Goal: Information Seeking & Learning: Learn about a topic

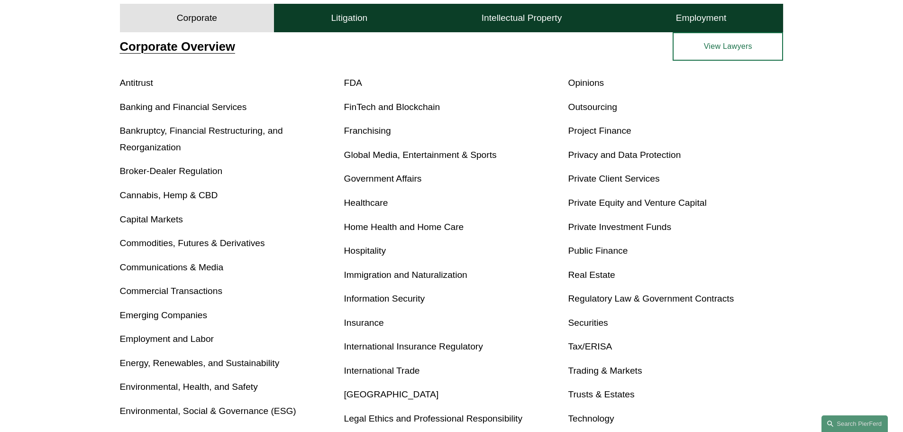
scroll to position [365, 0]
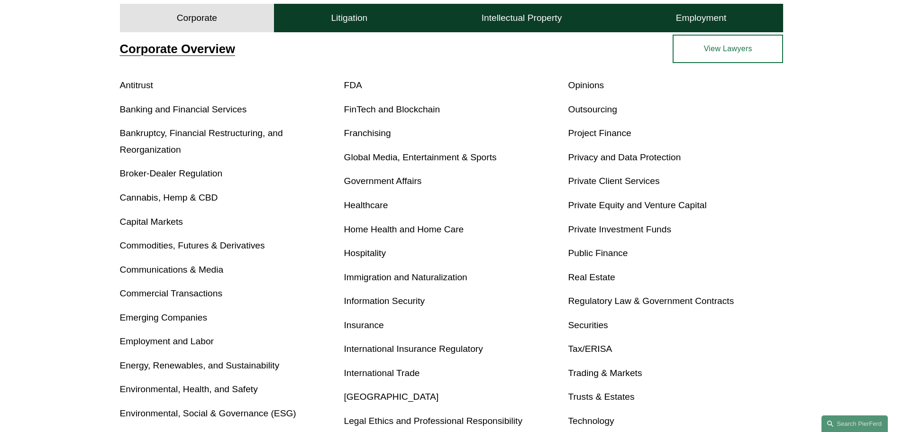
click at [148, 86] on link "Antitrust" at bounding box center [136, 85] width 33 height 10
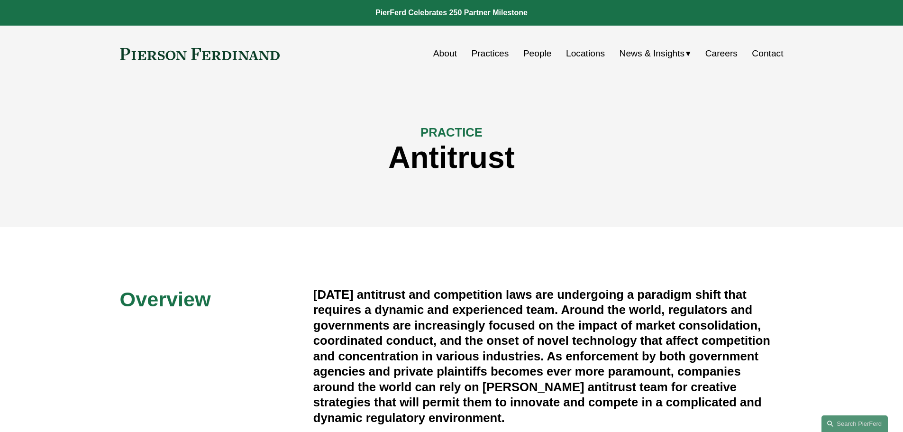
click at [526, 51] on link "People" at bounding box center [538, 54] width 28 height 18
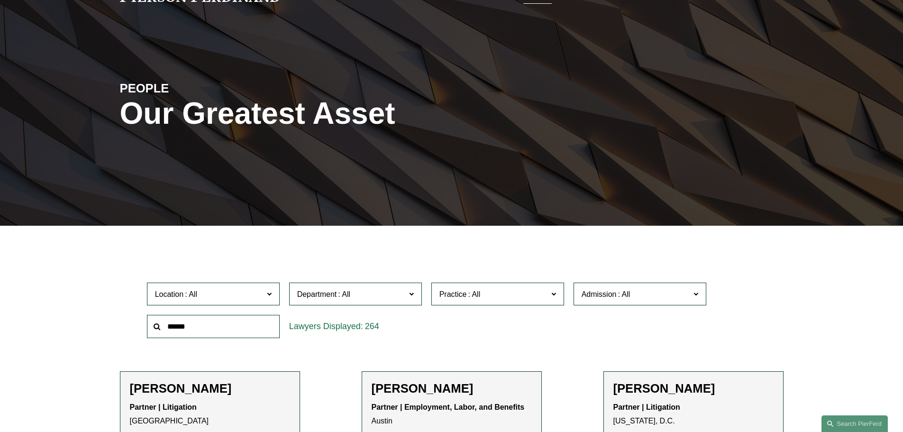
scroll to position [190, 0]
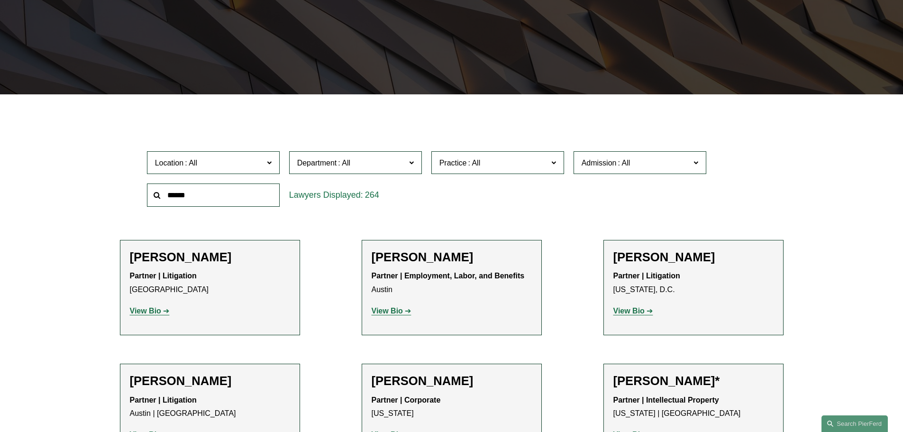
click at [378, 162] on span "Department" at bounding box center [351, 162] width 109 height 13
click at [499, 164] on span "Practice" at bounding box center [494, 162] width 109 height 13
click at [0, 0] on link "Antitrust Counseling" at bounding box center [0, 0] width 0 height 0
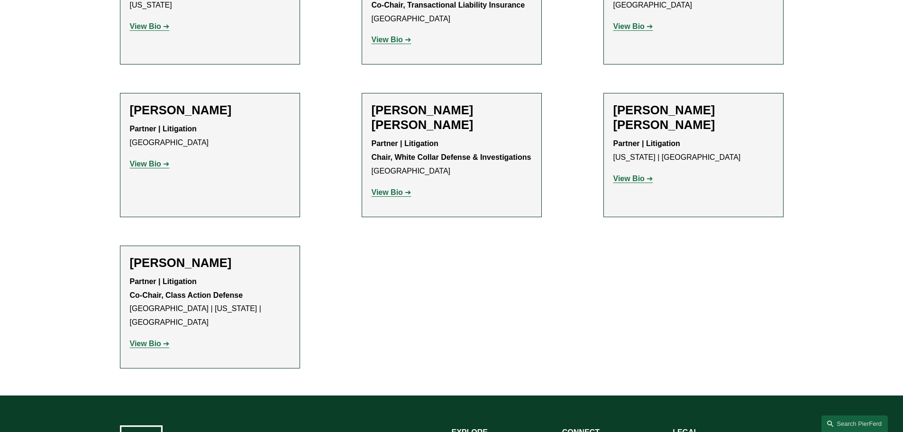
scroll to position [427, 0]
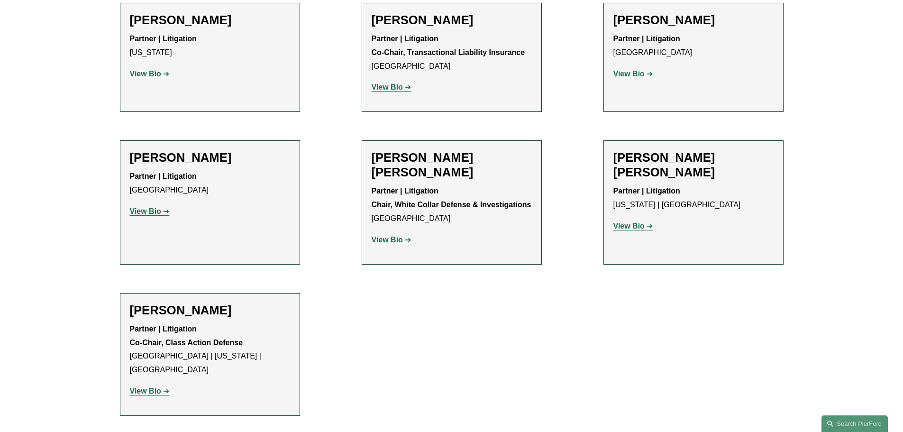
click at [159, 214] on strong "View Bio" at bounding box center [145, 211] width 31 height 8
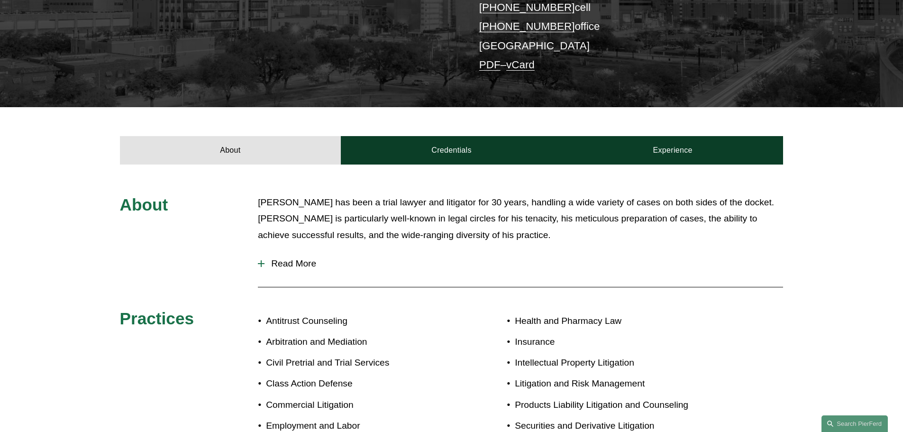
scroll to position [226, 0]
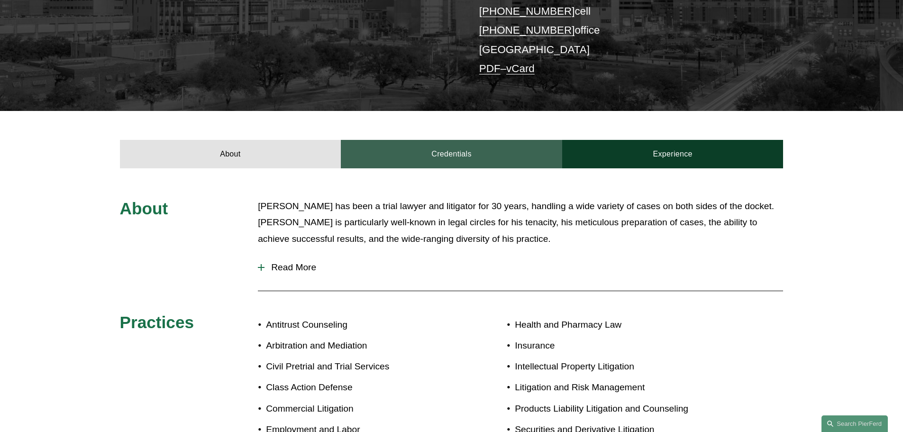
click at [421, 151] on link "Credentials" at bounding box center [451, 154] width 221 height 28
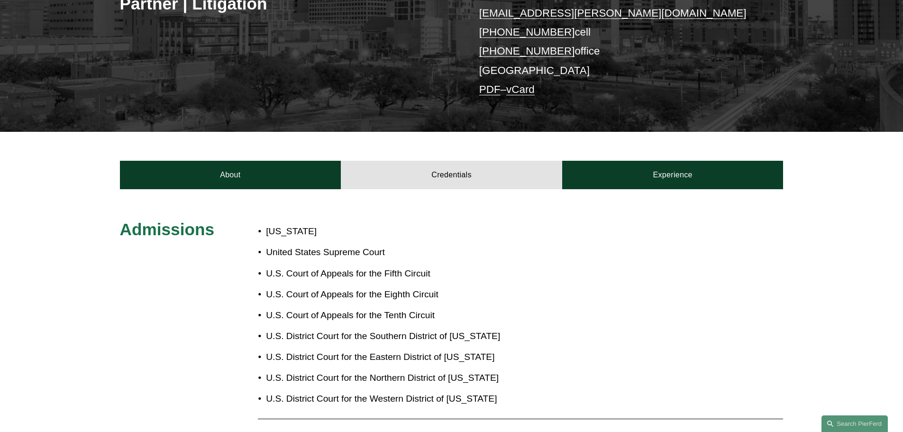
scroll to position [131, 0]
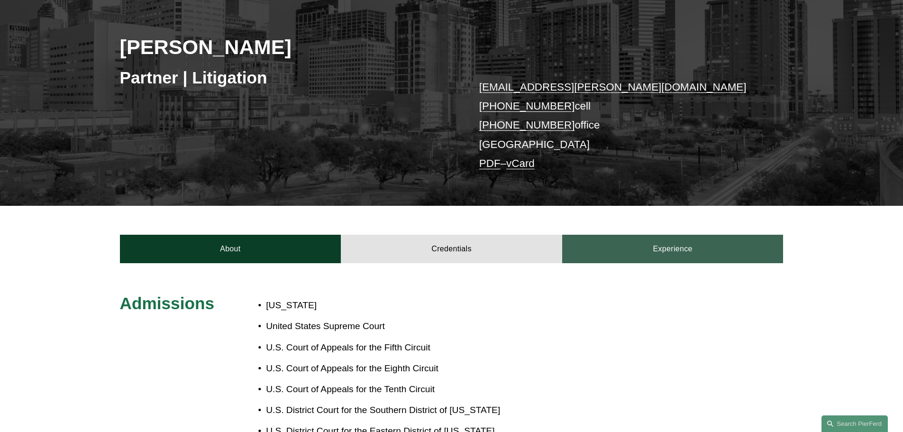
click at [656, 246] on link "Experience" at bounding box center [672, 249] width 221 height 28
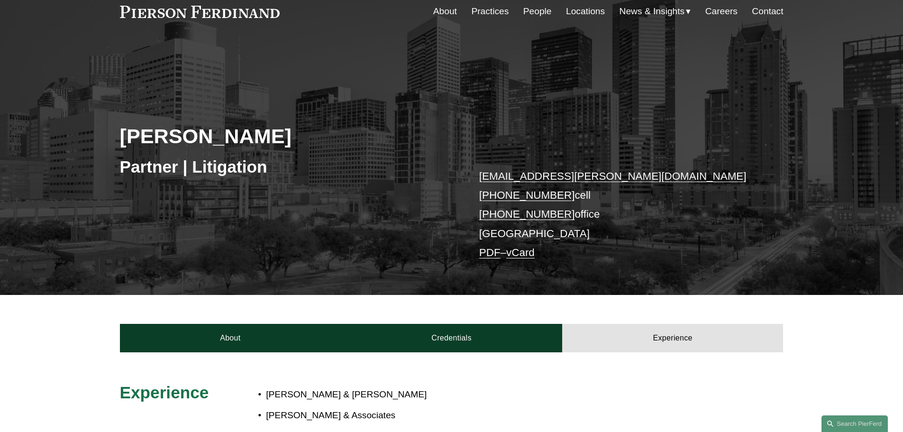
scroll to position [0, 0]
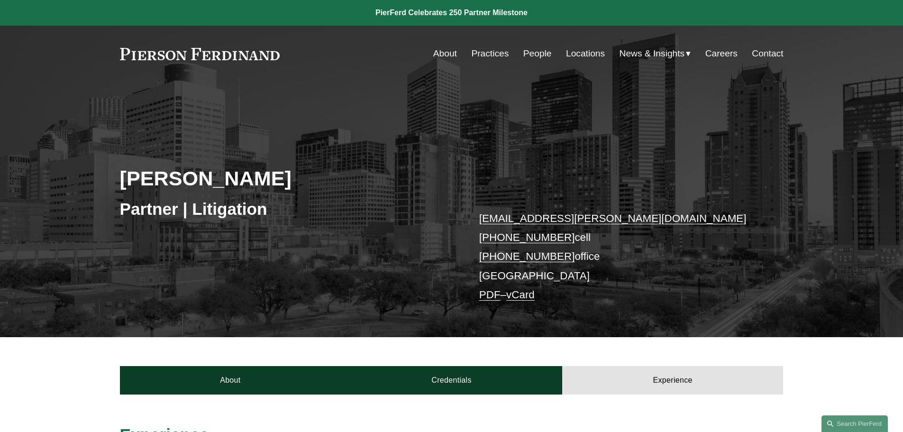
click at [526, 56] on link "People" at bounding box center [538, 54] width 28 height 18
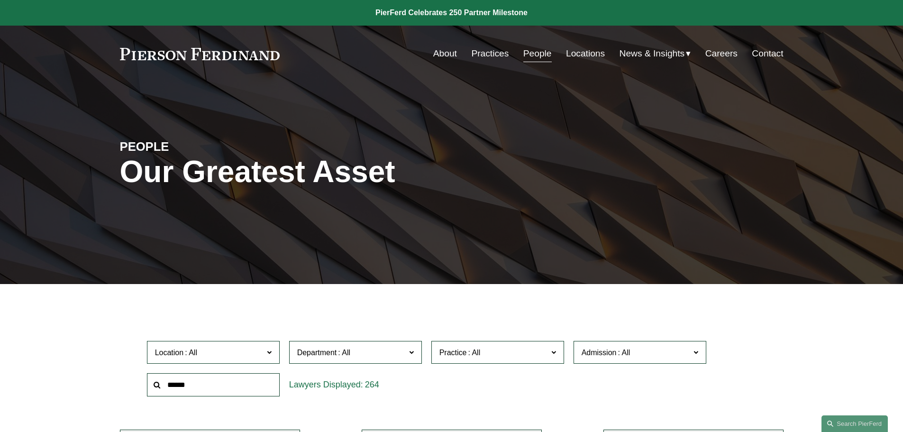
click at [731, 52] on link "Careers" at bounding box center [722, 54] width 32 height 18
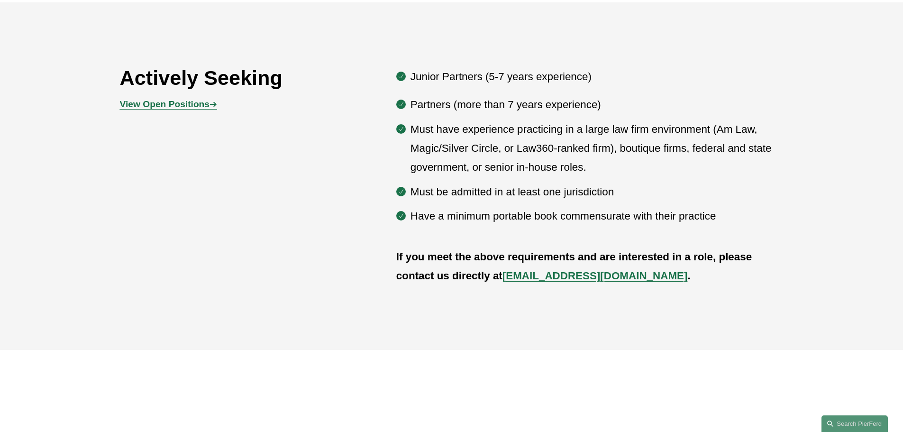
scroll to position [427, 0]
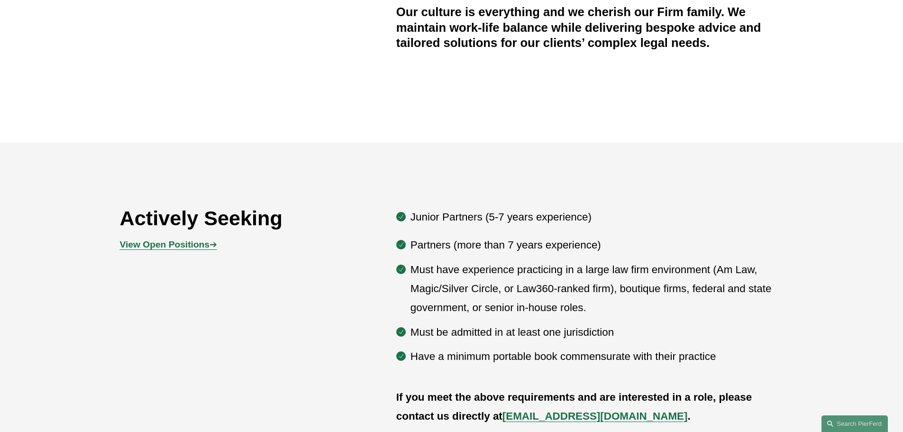
click at [199, 248] on strong "View Open Positions" at bounding box center [165, 244] width 90 height 10
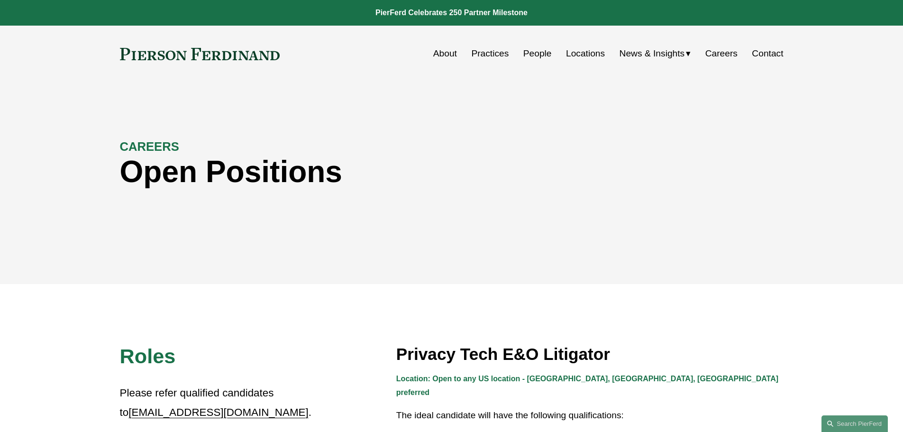
click at [545, 52] on link "People" at bounding box center [538, 54] width 28 height 18
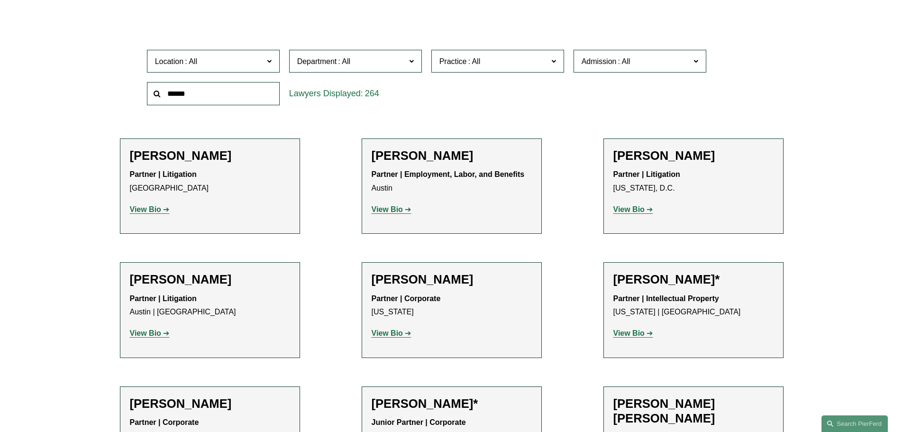
scroll to position [237, 0]
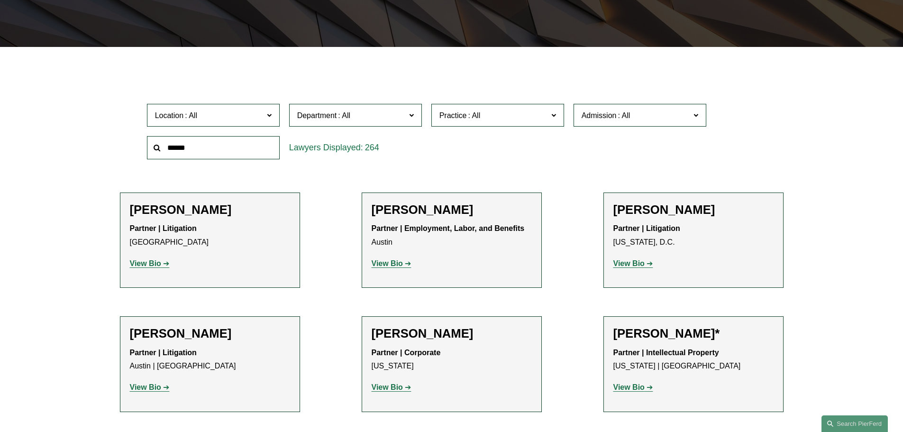
click at [268, 120] on span at bounding box center [269, 115] width 5 height 12
click at [0, 0] on link "Washington, D.C." at bounding box center [0, 0] width 0 height 0
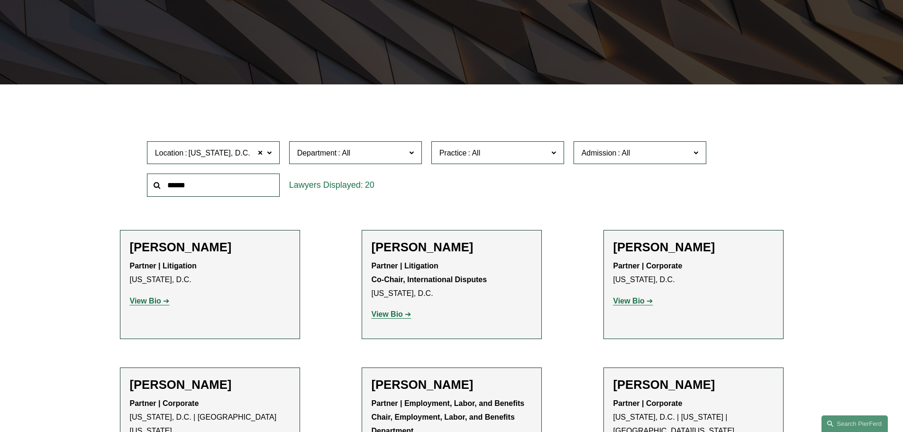
scroll to position [190, 0]
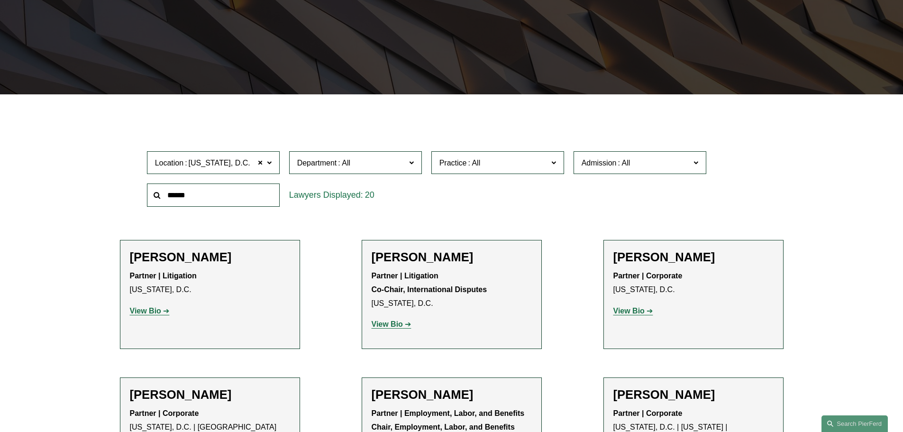
click at [365, 167] on span "Department" at bounding box center [351, 162] width 109 height 13
click at [0, 0] on link "Litigation" at bounding box center [0, 0] width 0 height 0
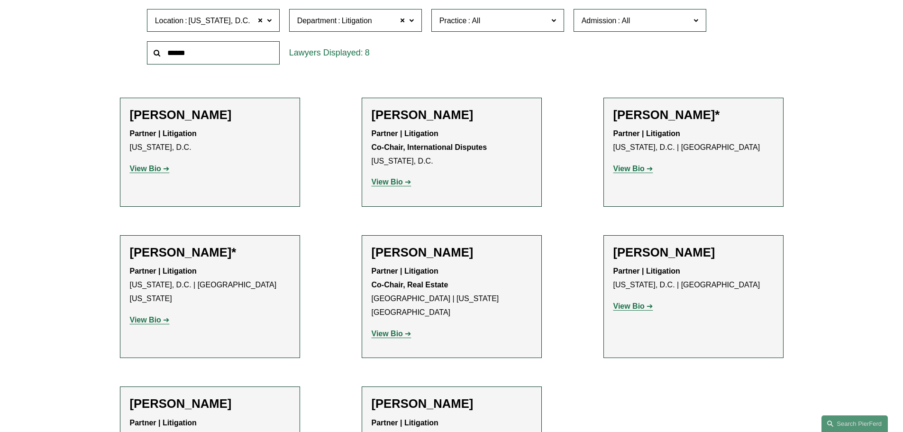
click at [155, 175] on p "View Bio" at bounding box center [210, 169] width 160 height 14
click at [150, 169] on strong "View Bio" at bounding box center [145, 169] width 31 height 8
click at [641, 308] on strong "View Bio" at bounding box center [629, 306] width 31 height 8
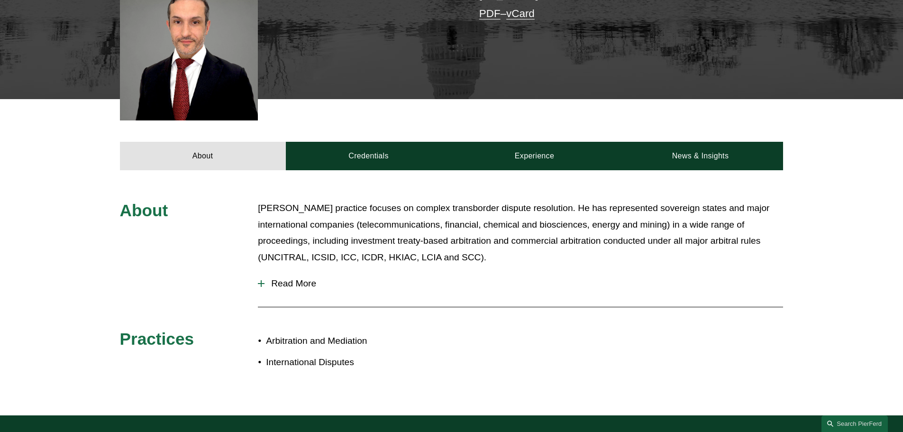
scroll to position [285, 0]
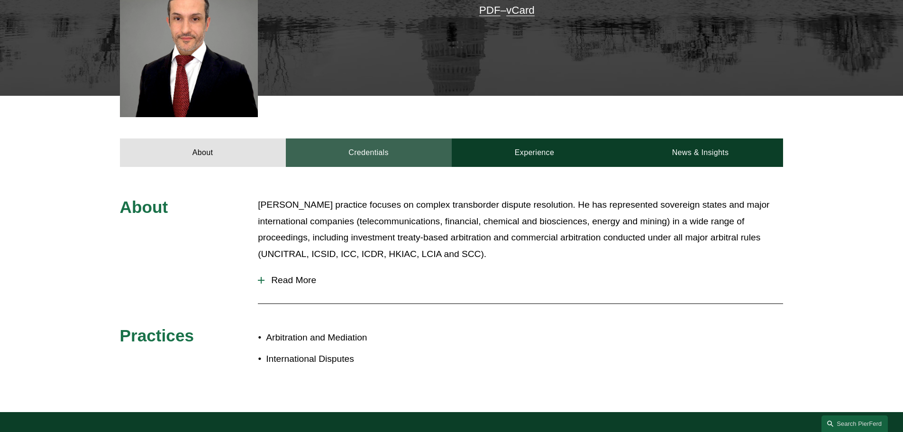
click at [325, 155] on link "Credentials" at bounding box center [369, 152] width 166 height 28
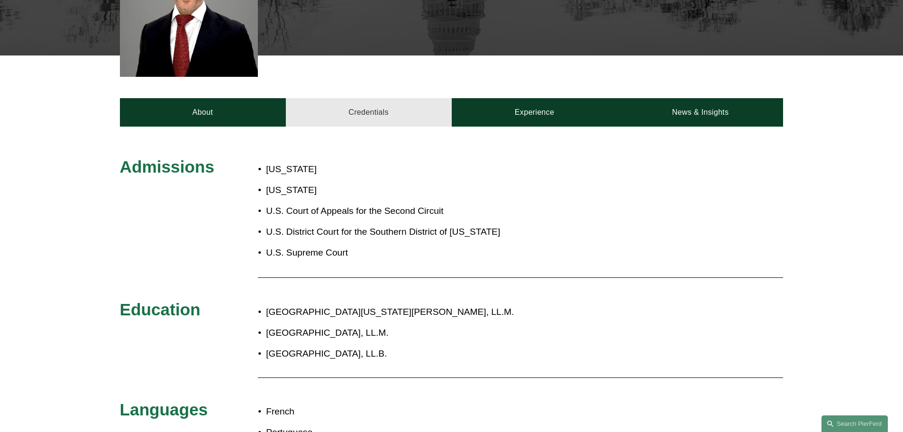
scroll to position [379, 0]
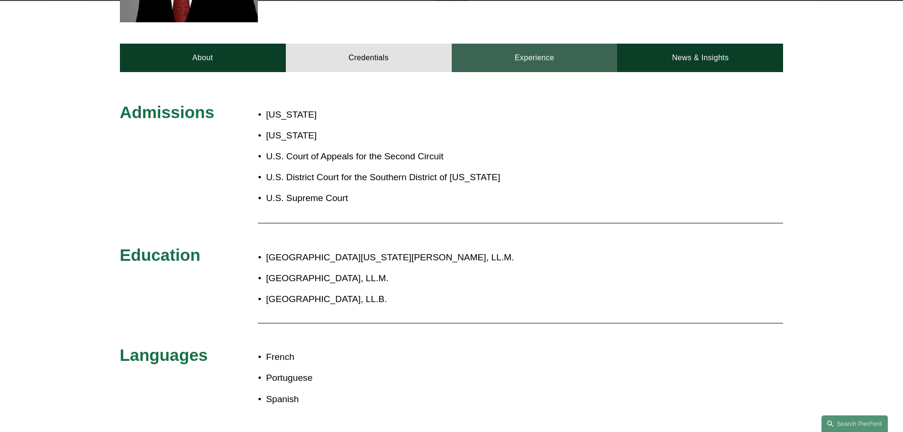
click at [513, 47] on link "Experience" at bounding box center [535, 58] width 166 height 28
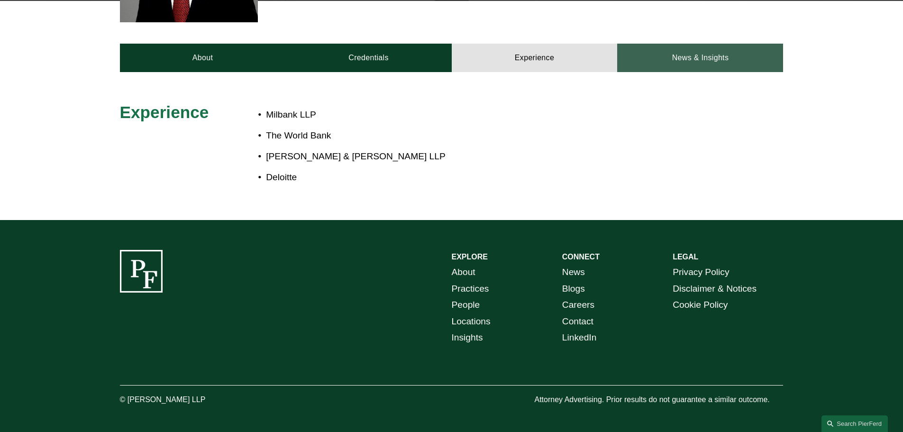
click at [654, 64] on link "News & Insights" at bounding box center [700, 58] width 166 height 28
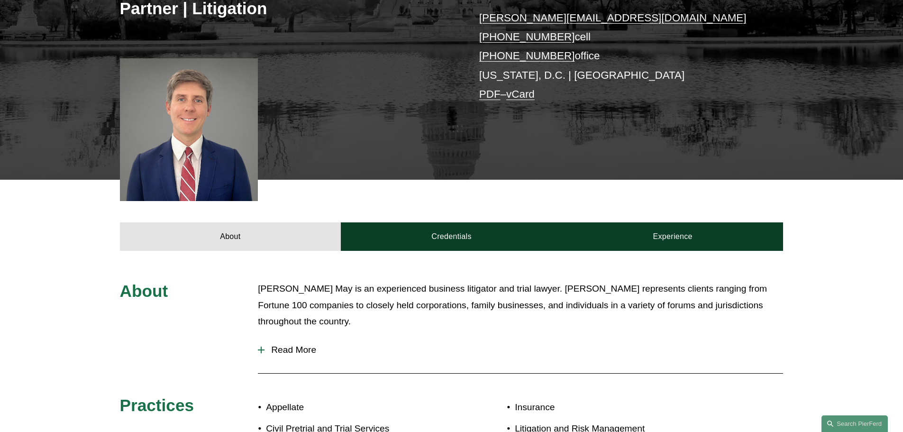
scroll to position [285, 0]
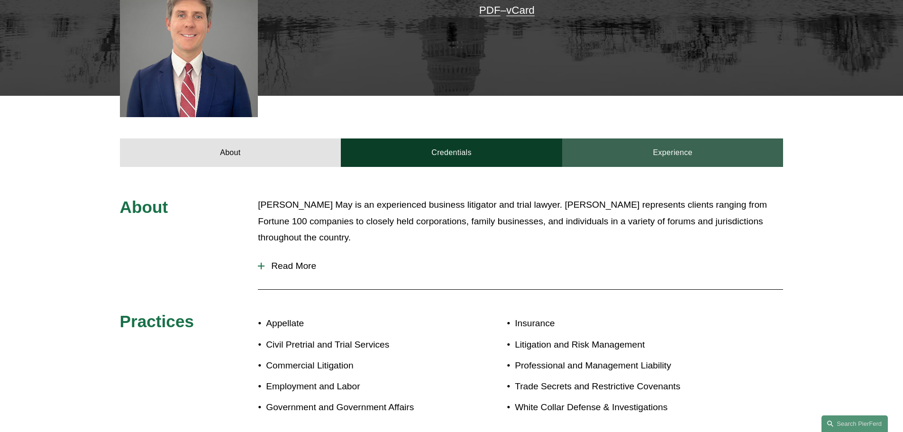
click at [652, 147] on link "Experience" at bounding box center [672, 152] width 221 height 28
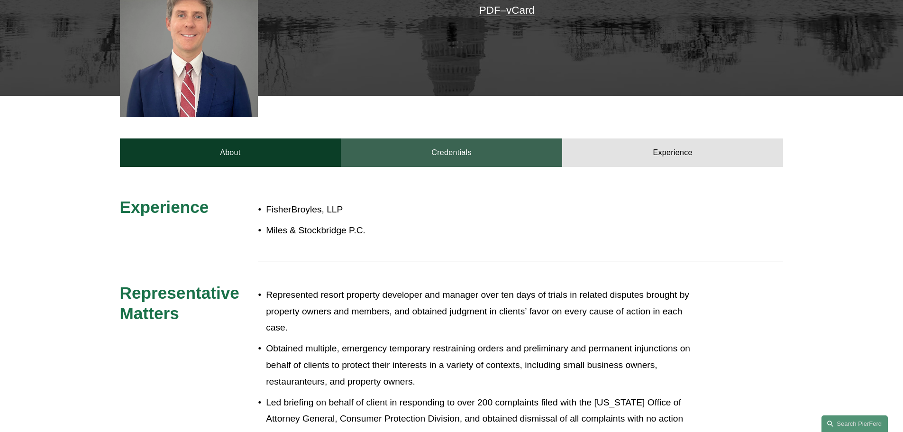
click at [501, 161] on link "Credentials" at bounding box center [451, 152] width 221 height 28
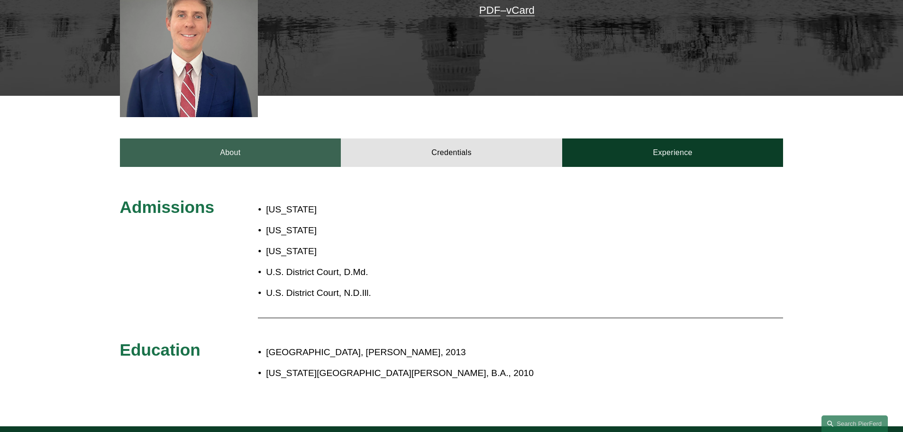
click at [295, 153] on link "About" at bounding box center [230, 152] width 221 height 28
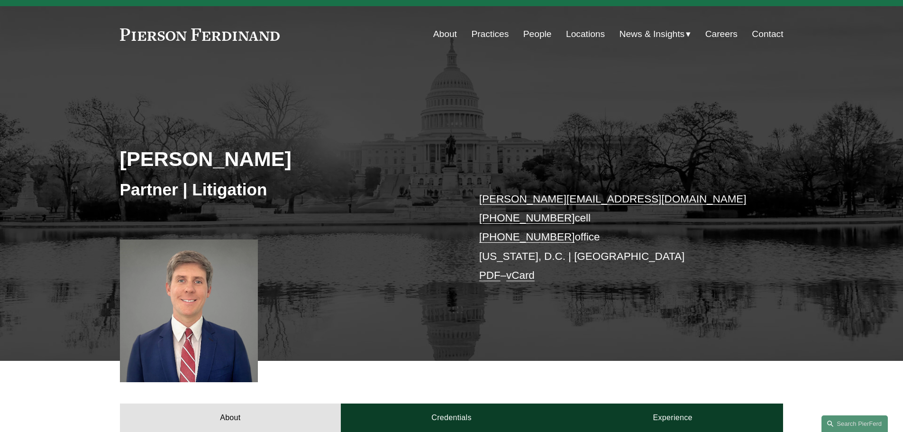
scroll to position [0, 0]
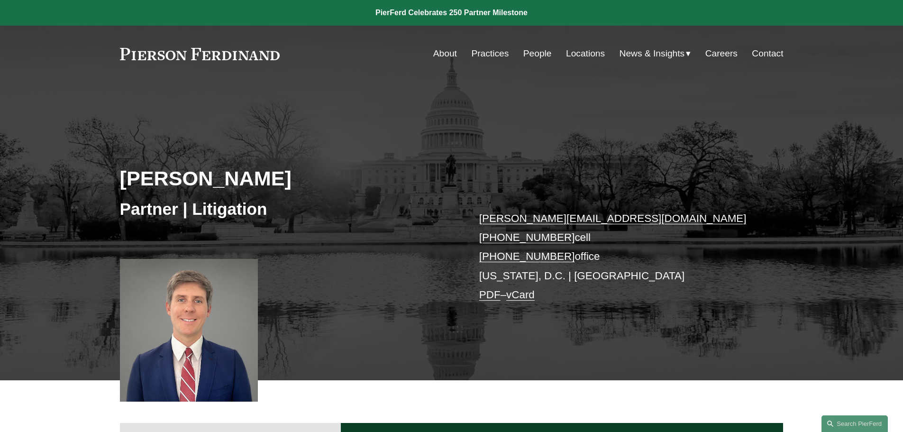
click at [725, 55] on link "Careers" at bounding box center [722, 54] width 32 height 18
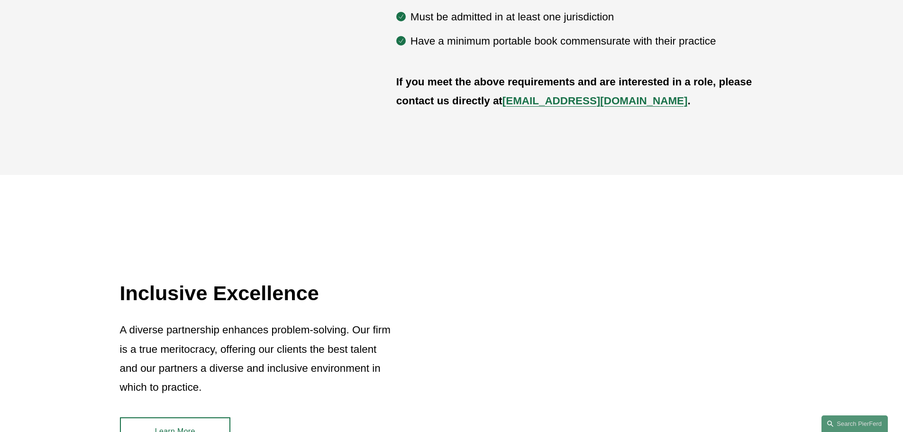
scroll to position [616, 0]
